Goal: Information Seeking & Learning: Learn about a topic

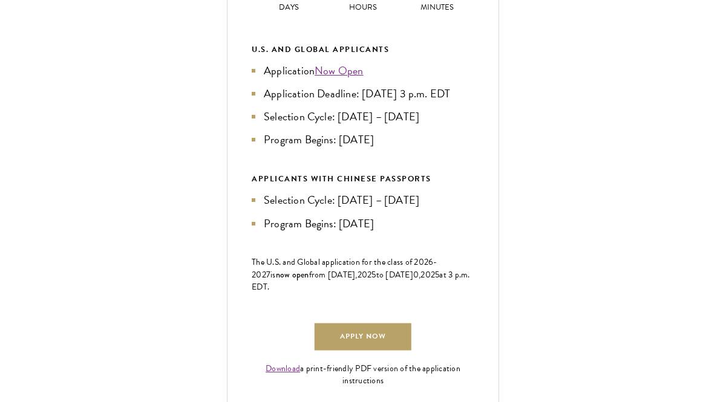
scroll to position [733, 0]
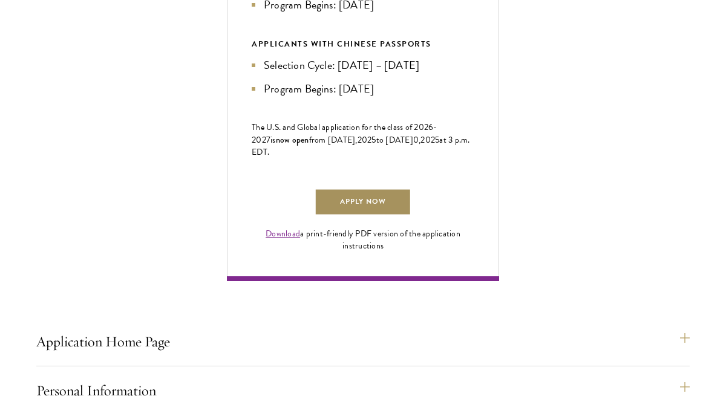
click at [365, 216] on link "Apply Now" at bounding box center [363, 202] width 97 height 27
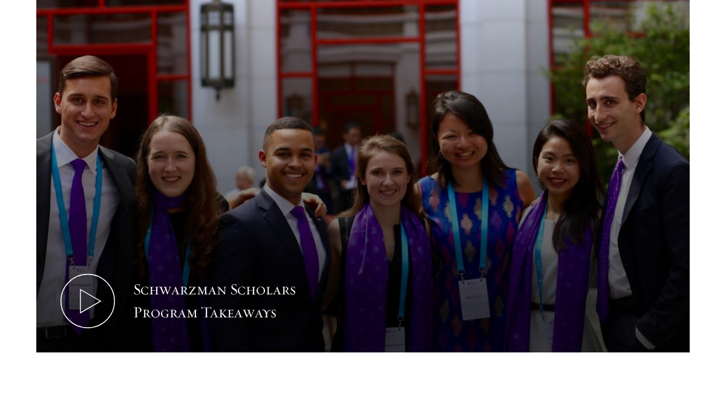
scroll to position [577, 0]
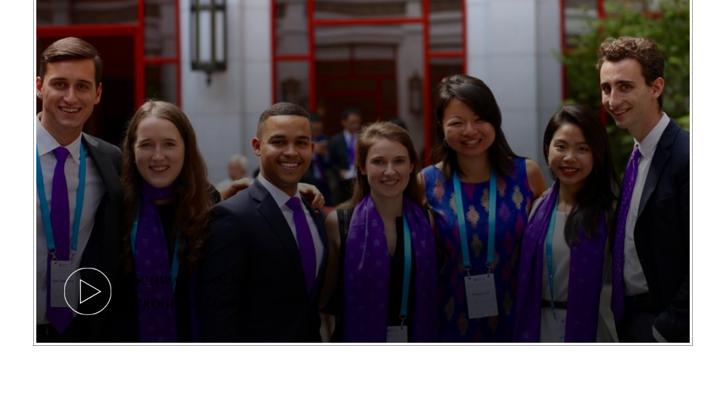
click at [90, 298] on icon at bounding box center [88, 291] width 54 height 54
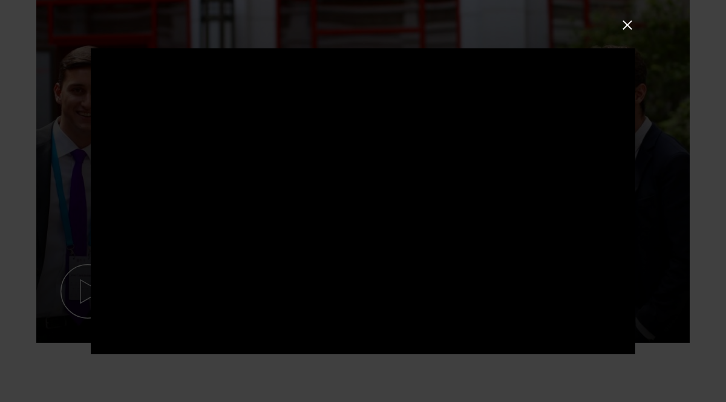
click at [630, 28] on button at bounding box center [628, 25] width 16 height 16
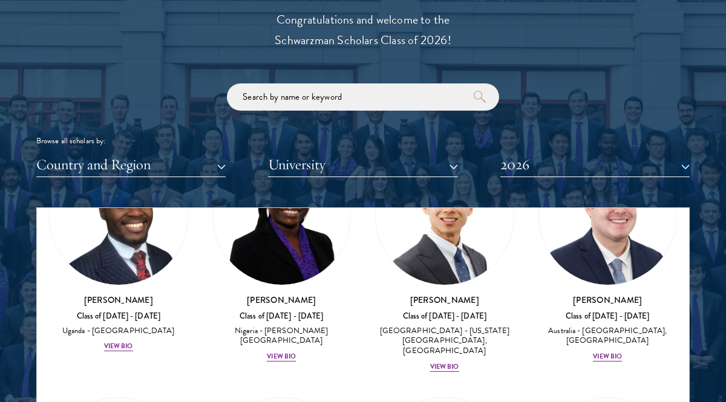
scroll to position [601, 0]
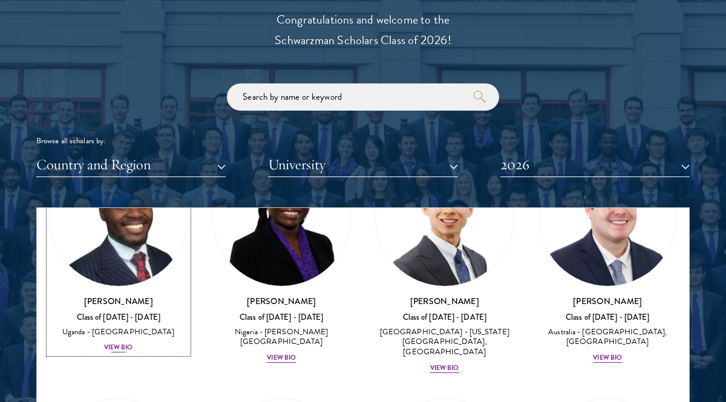
click at [120, 347] on div "View Bio" at bounding box center [118, 348] width 29 height 10
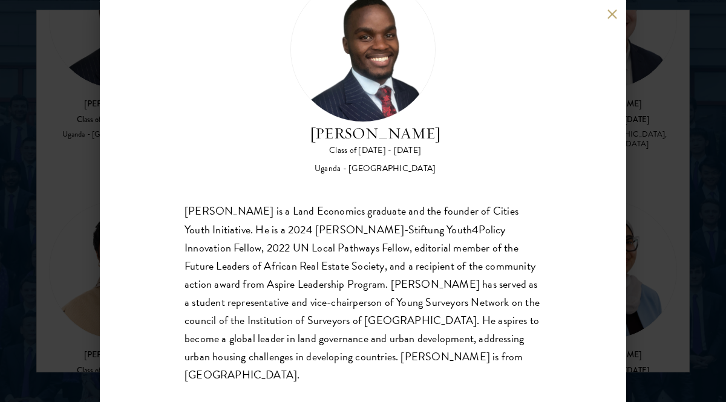
scroll to position [1570, 0]
click at [613, 16] on button at bounding box center [612, 14] width 10 height 10
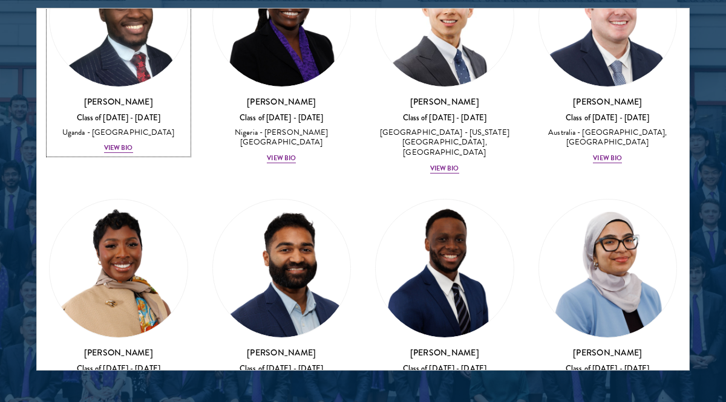
scroll to position [542, 0]
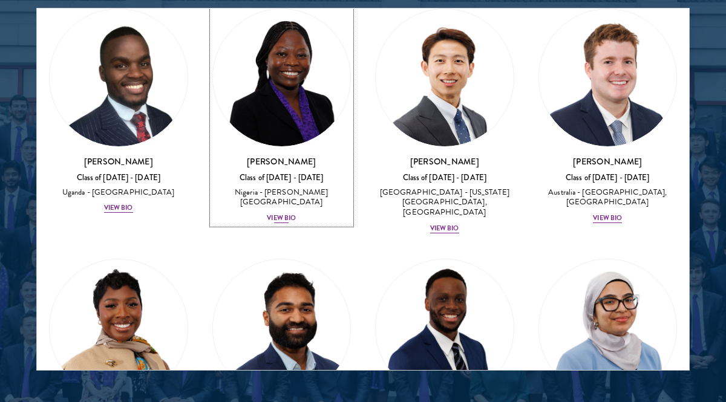
click at [289, 214] on div "View Bio" at bounding box center [281, 219] width 29 height 10
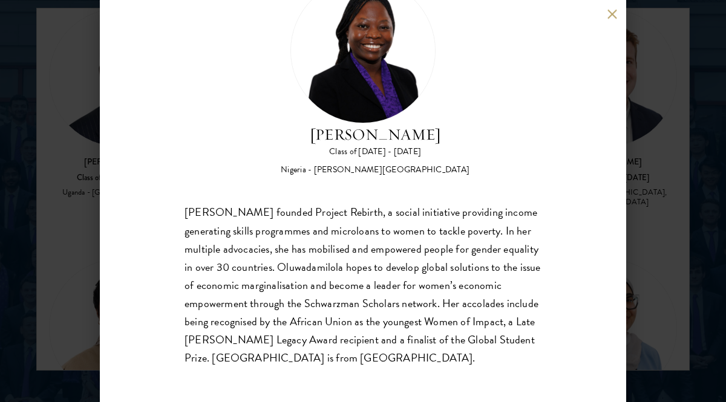
scroll to position [59, 0]
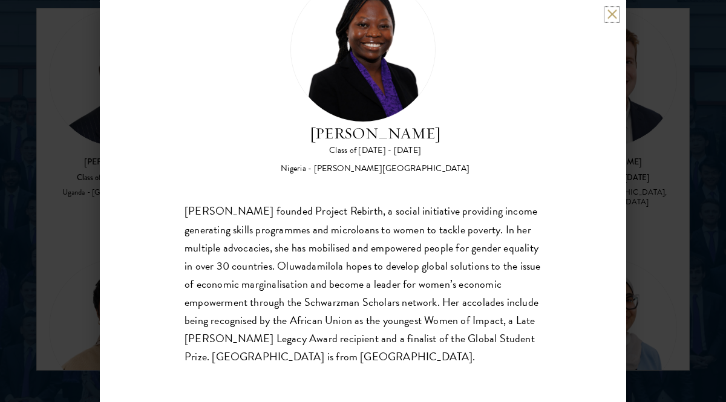
click at [609, 15] on button at bounding box center [612, 14] width 10 height 10
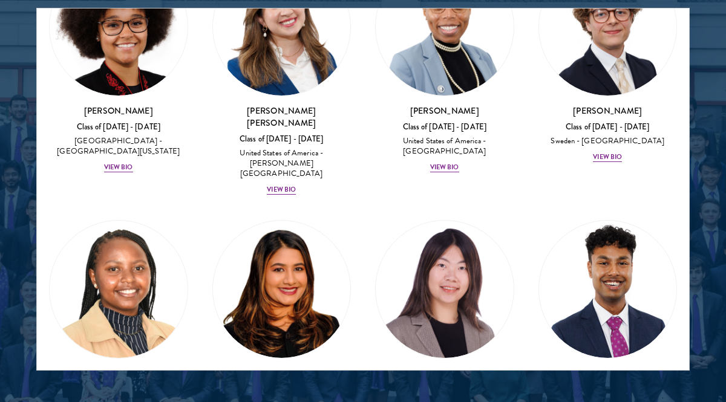
scroll to position [2362, 0]
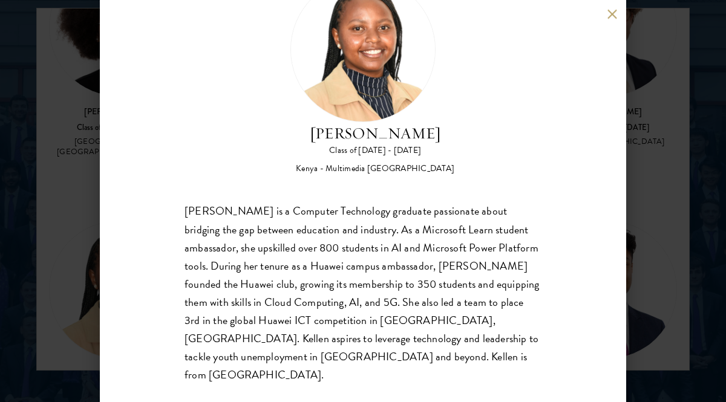
scroll to position [59, 0]
click at [617, 15] on div "[PERSON_NAME] Class of [DATE] - [DATE] [GEOGRAPHIC_DATA] - Multimedia [GEOGRAPH…" at bounding box center [363, 201] width 526 height 402
click at [612, 16] on button at bounding box center [612, 14] width 10 height 10
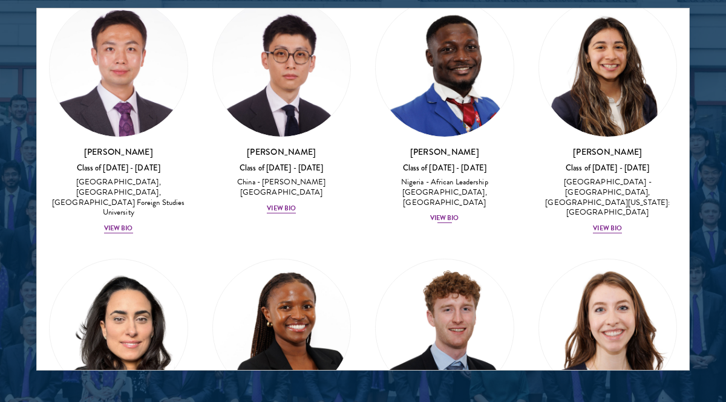
scroll to position [5114, 0]
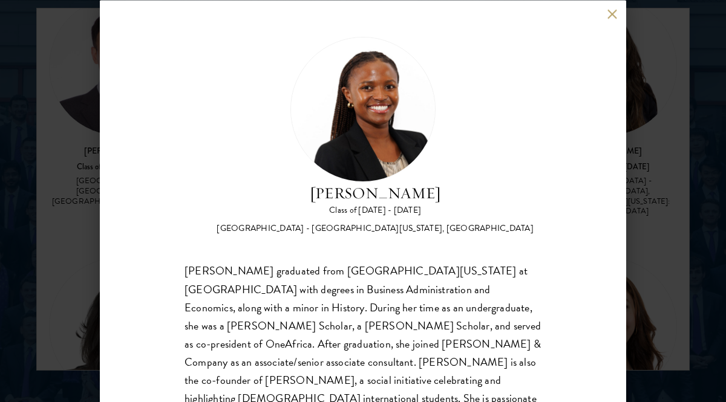
scroll to position [59, 0]
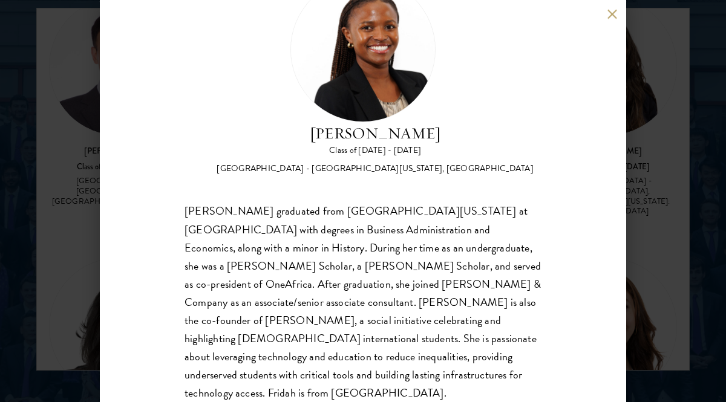
click at [611, 15] on button at bounding box center [612, 14] width 10 height 10
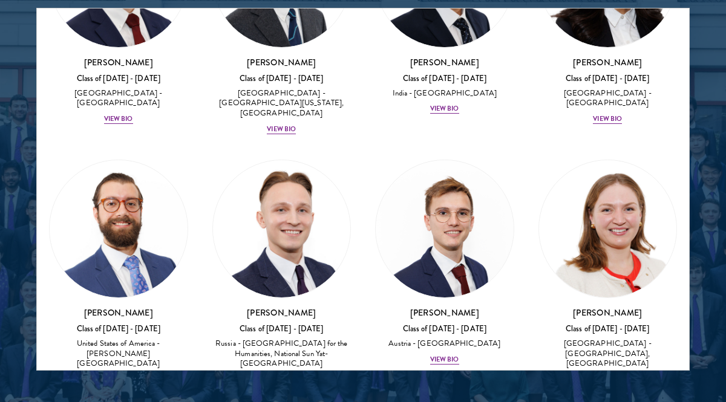
scroll to position [6959, 0]
